Goal: Transaction & Acquisition: Purchase product/service

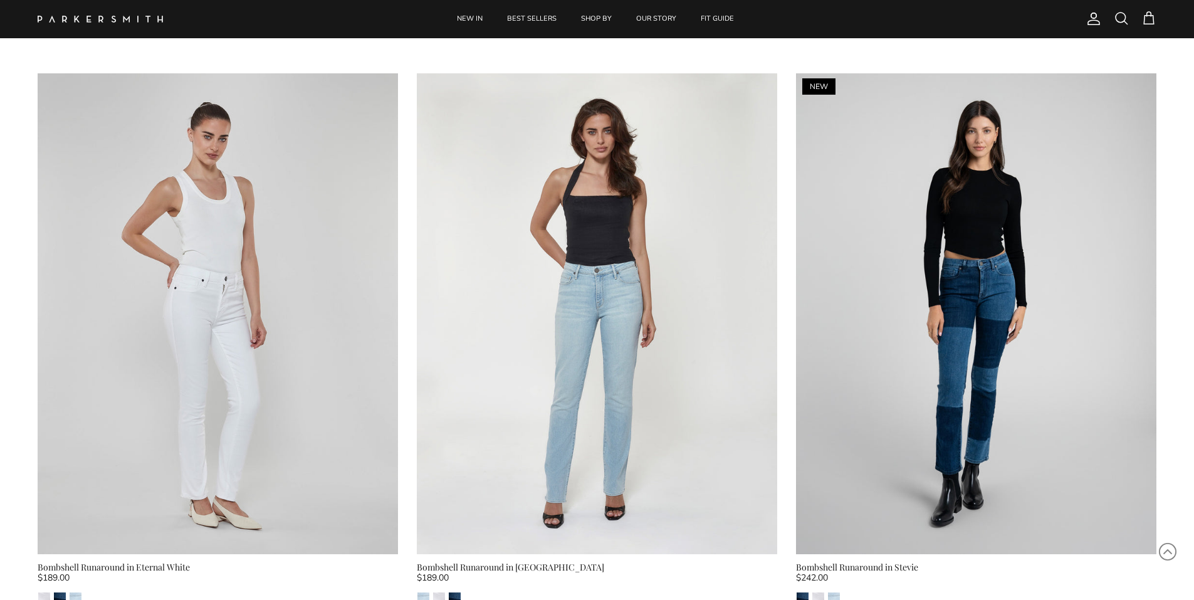
scroll to position [2884, 0]
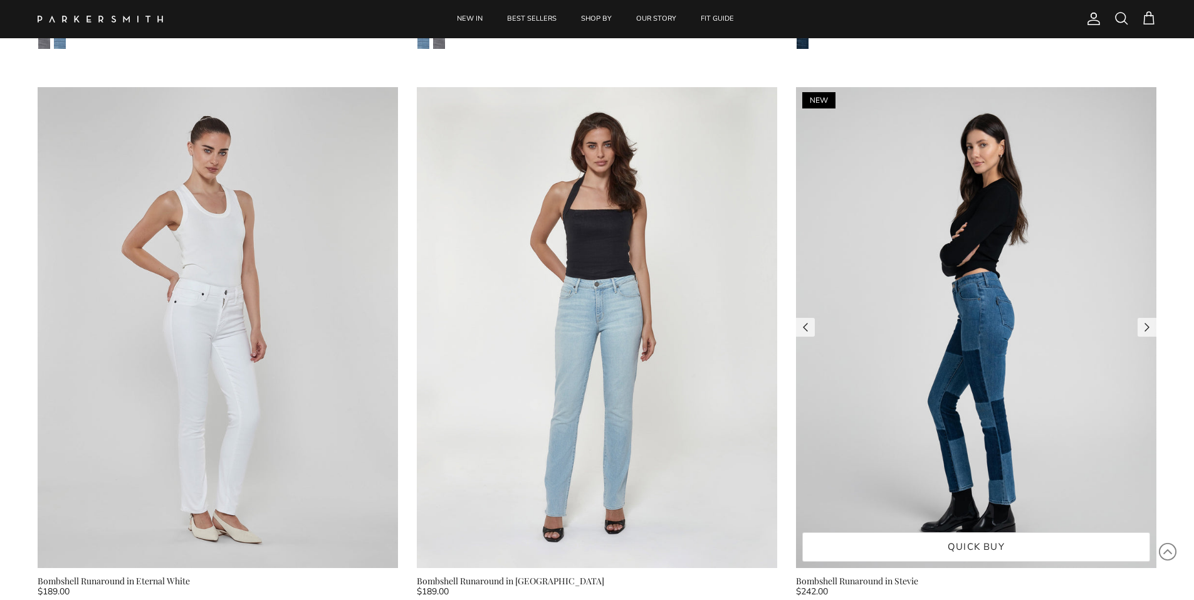
click at [1137, 333] on img at bounding box center [976, 327] width 360 height 481
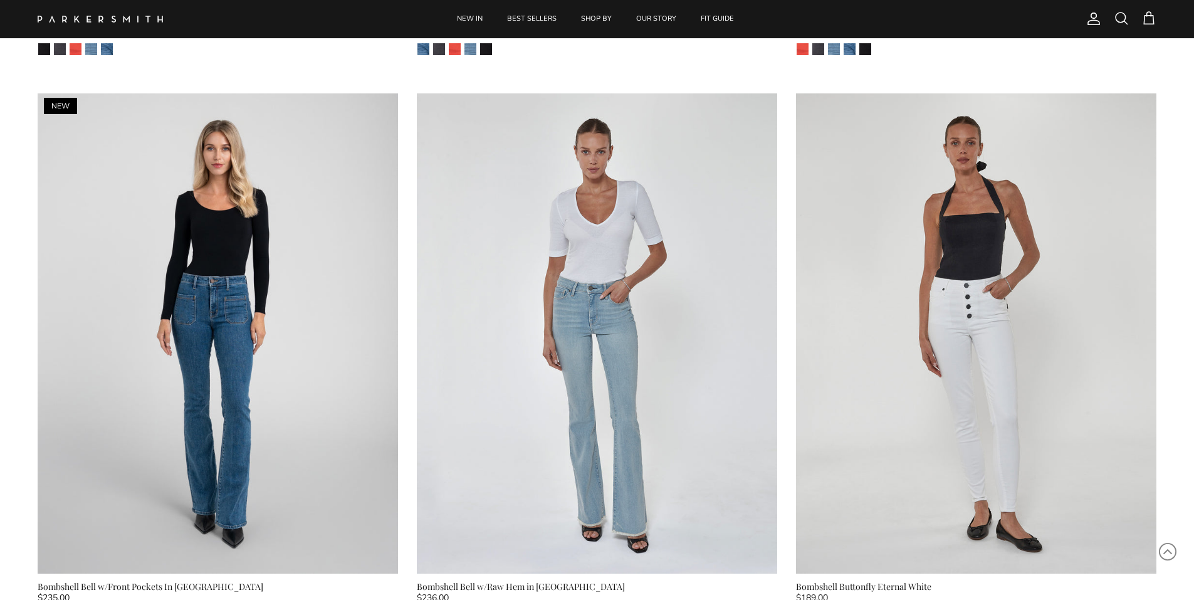
scroll to position [1818, 0]
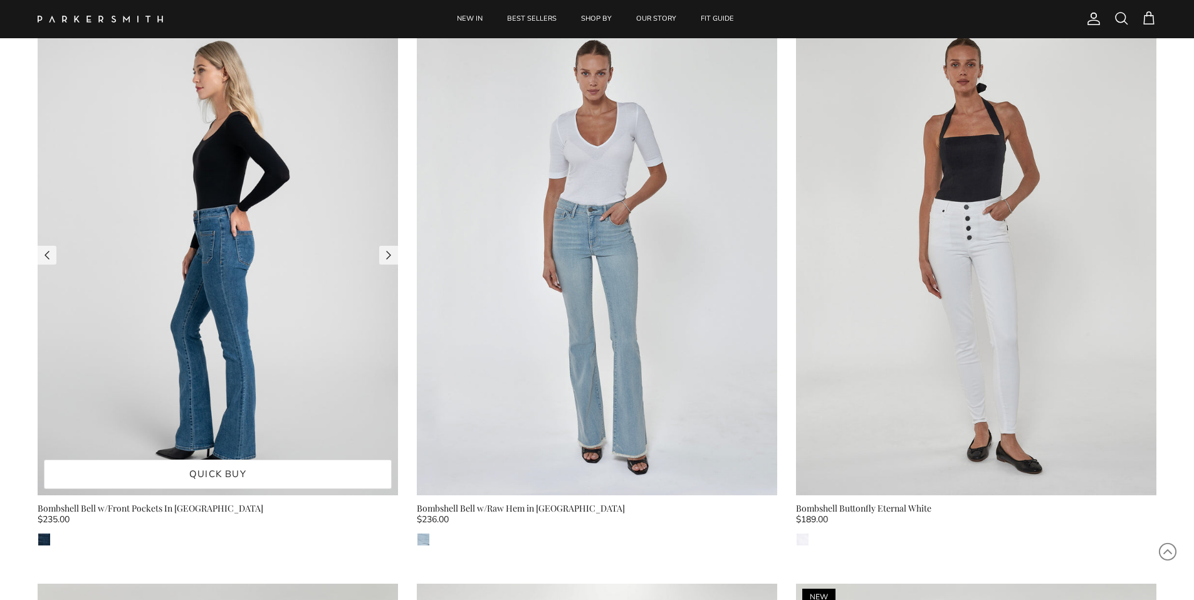
click at [171, 336] on img at bounding box center [218, 255] width 360 height 481
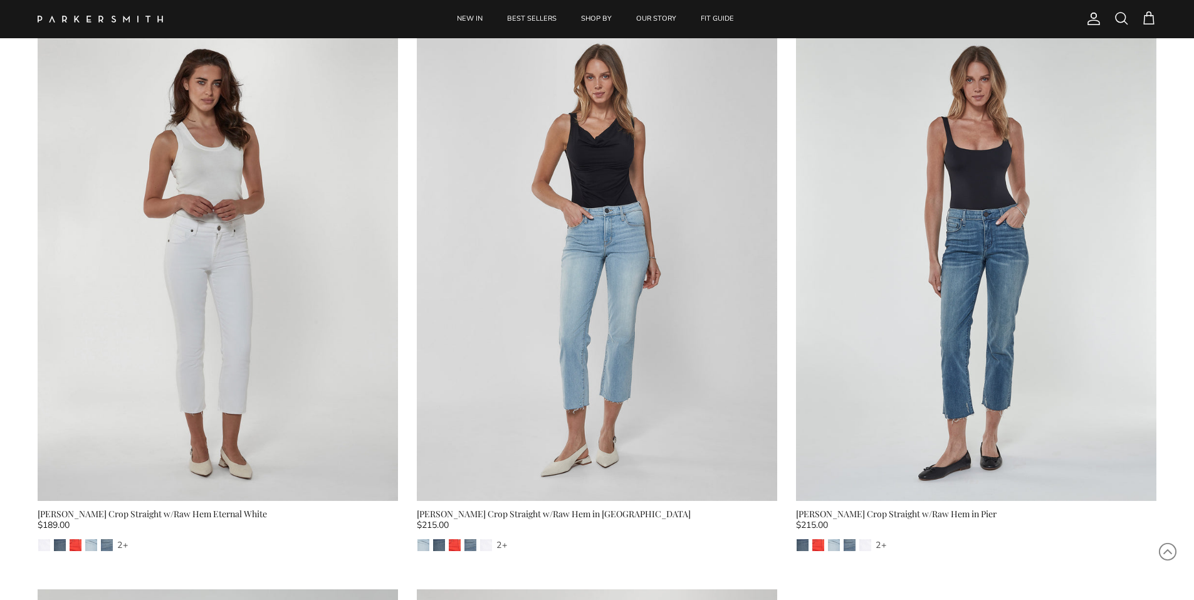
scroll to position [9081, 0]
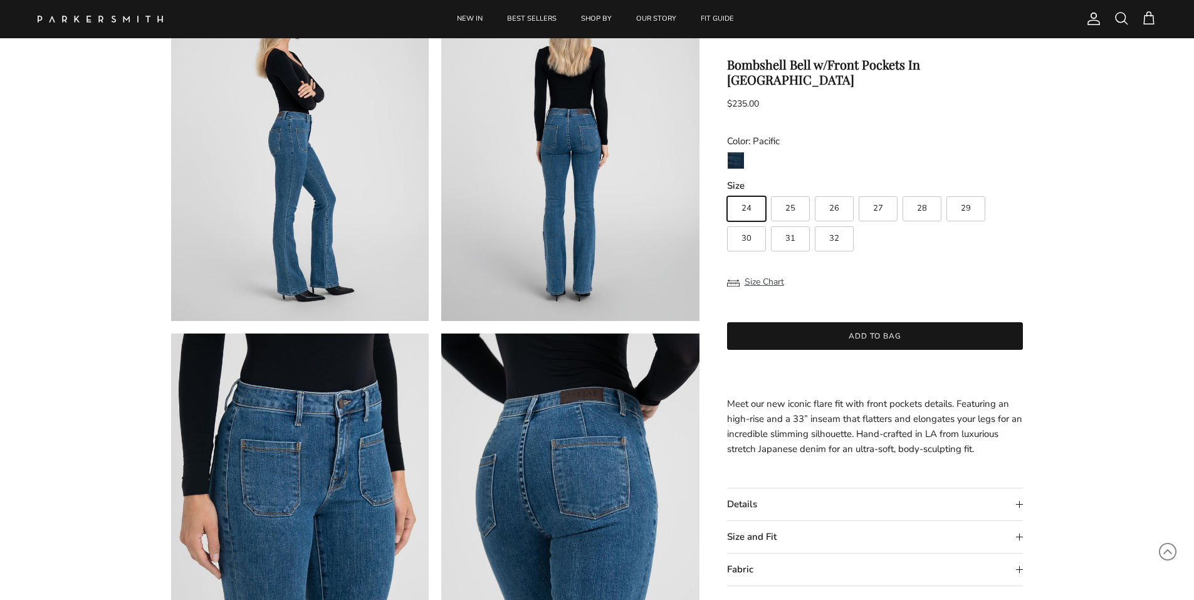
scroll to position [502, 0]
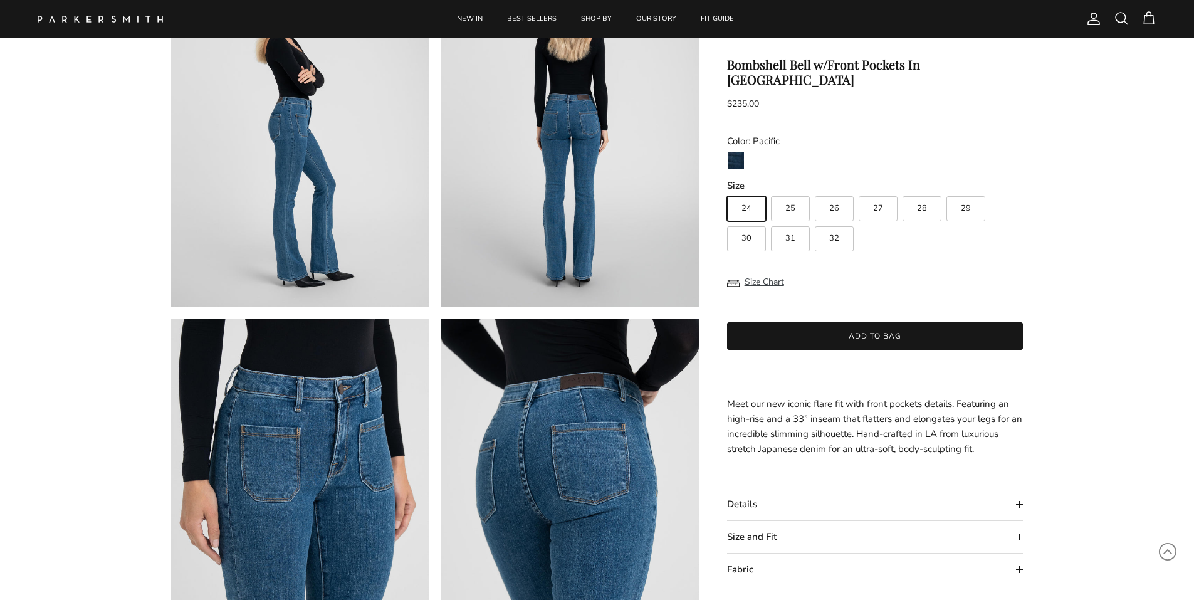
click at [1021, 524] on summary "Size and Fit" at bounding box center [875, 537] width 297 height 32
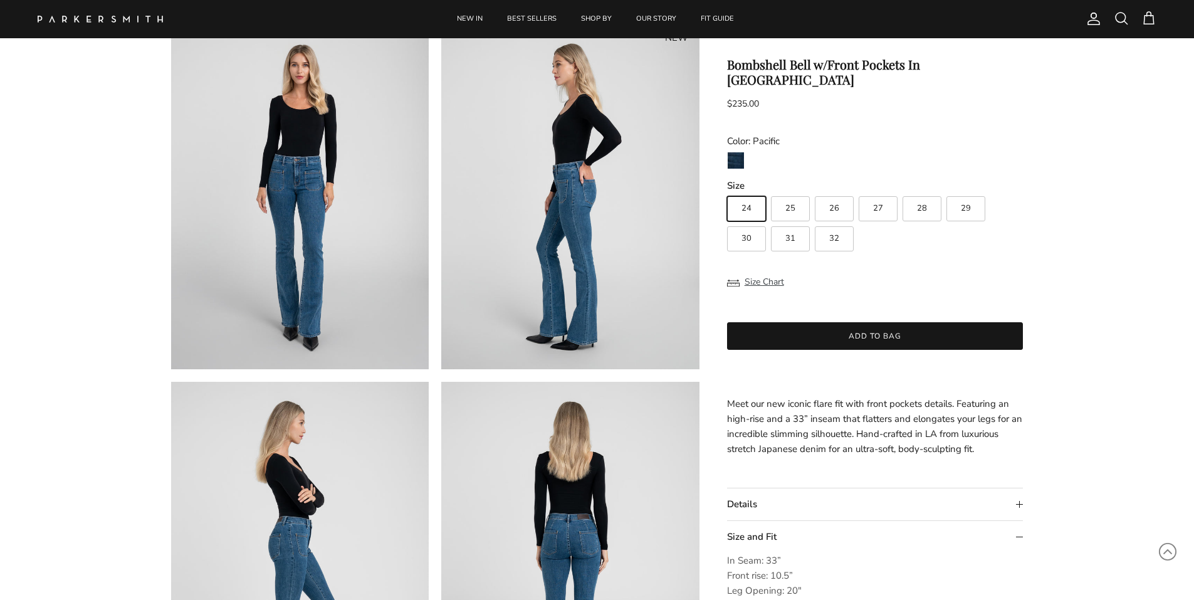
scroll to position [0, 0]
